Goal: Unclear

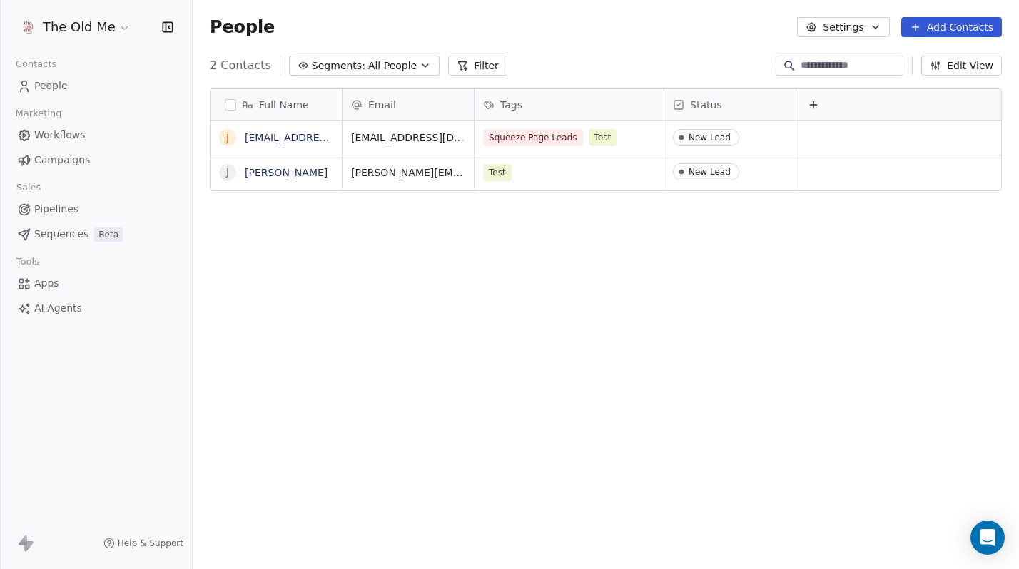
scroll to position [501, 826]
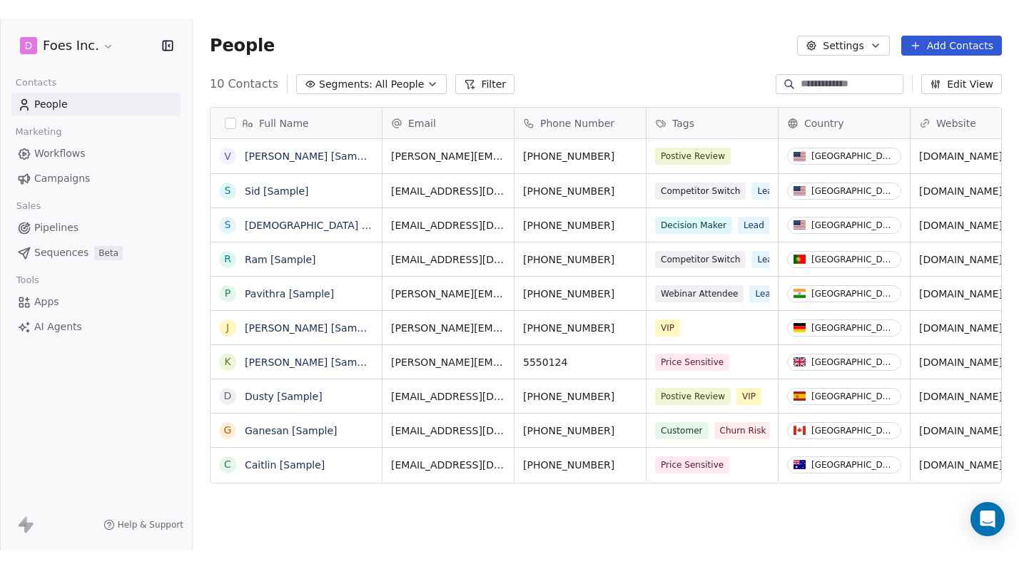
scroll to position [501, 826]
